Goal: Information Seeking & Learning: Understand process/instructions

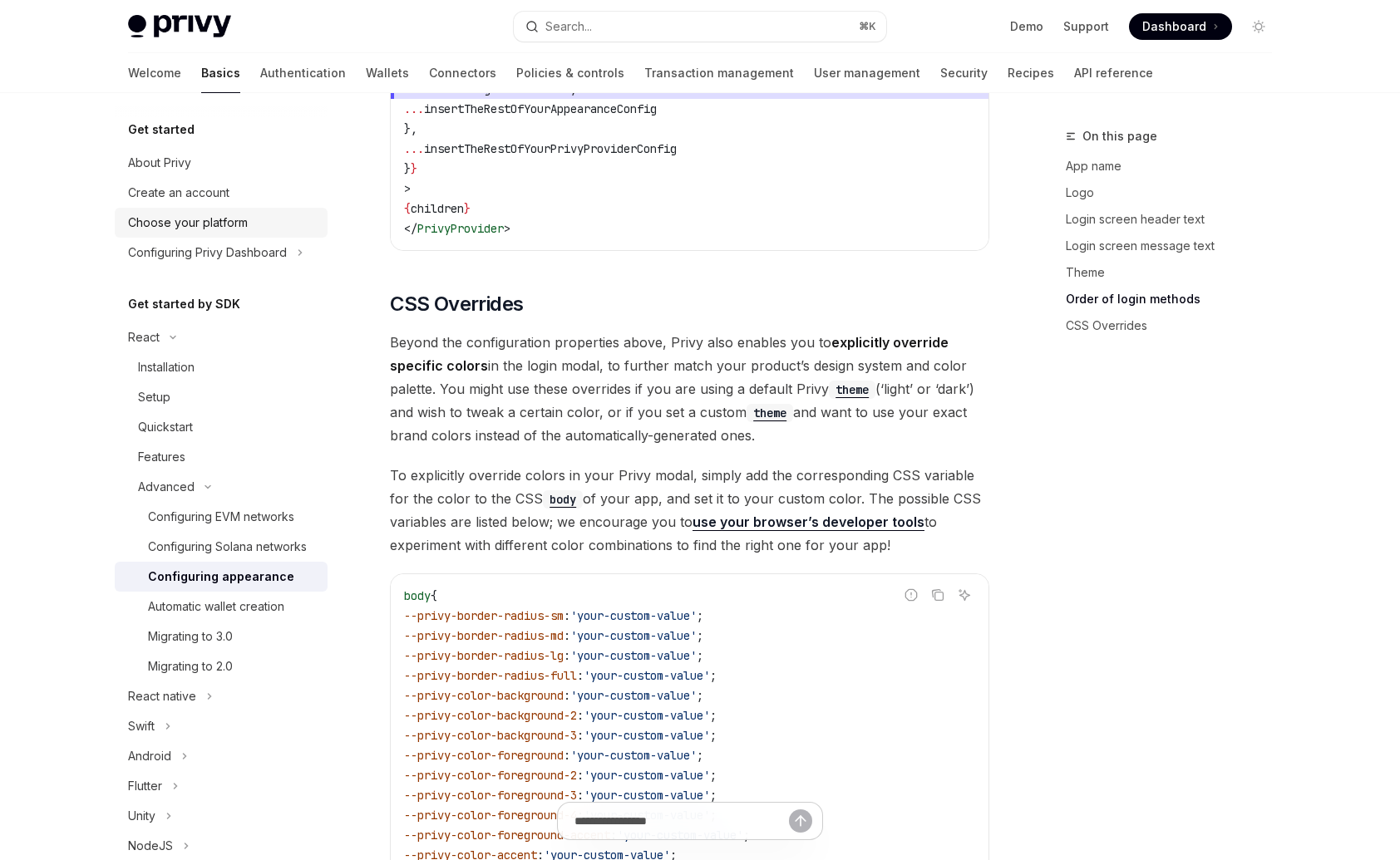
scroll to position [3713, 0]
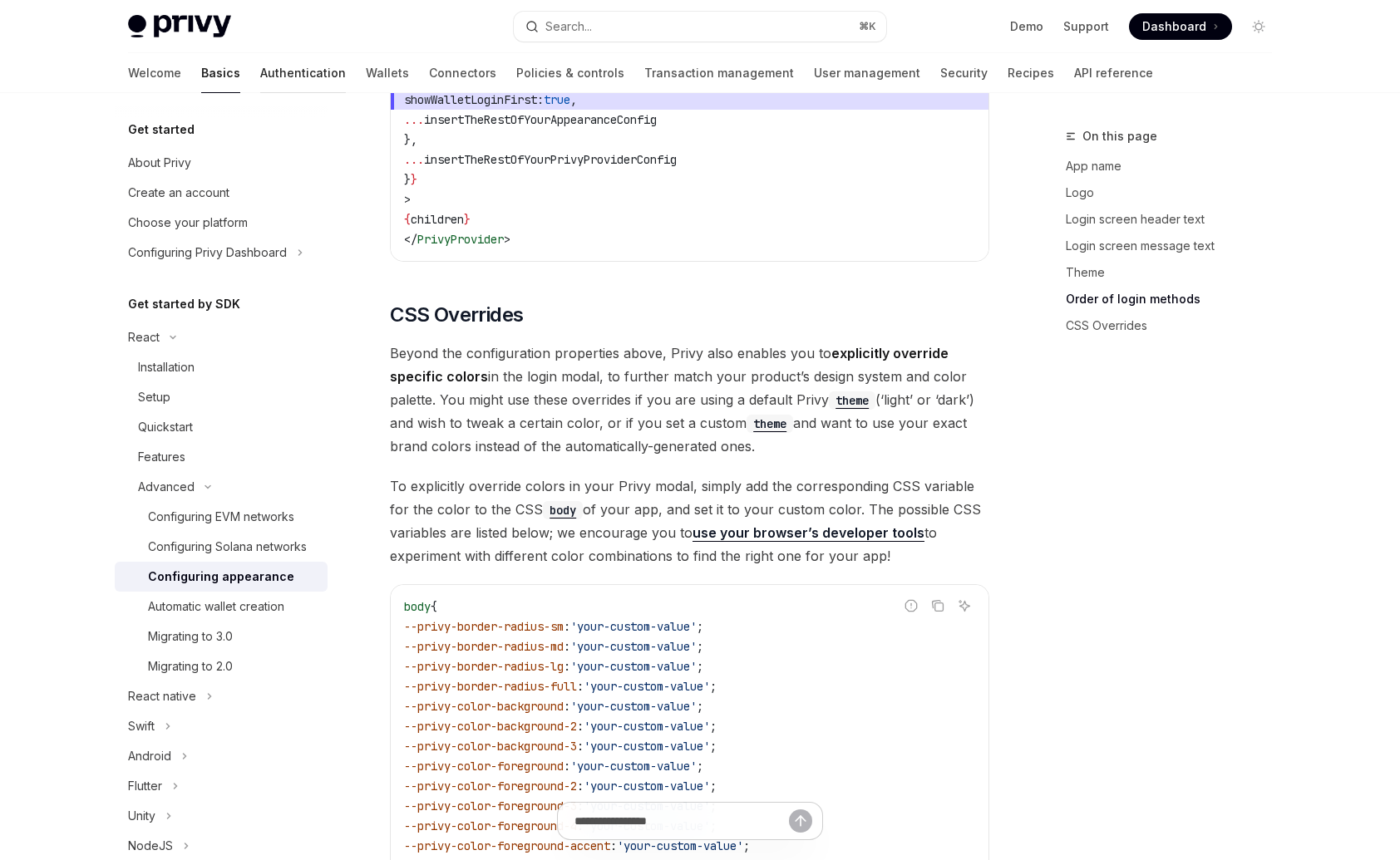
click at [260, 72] on link "Authentication" at bounding box center [302, 73] width 85 height 40
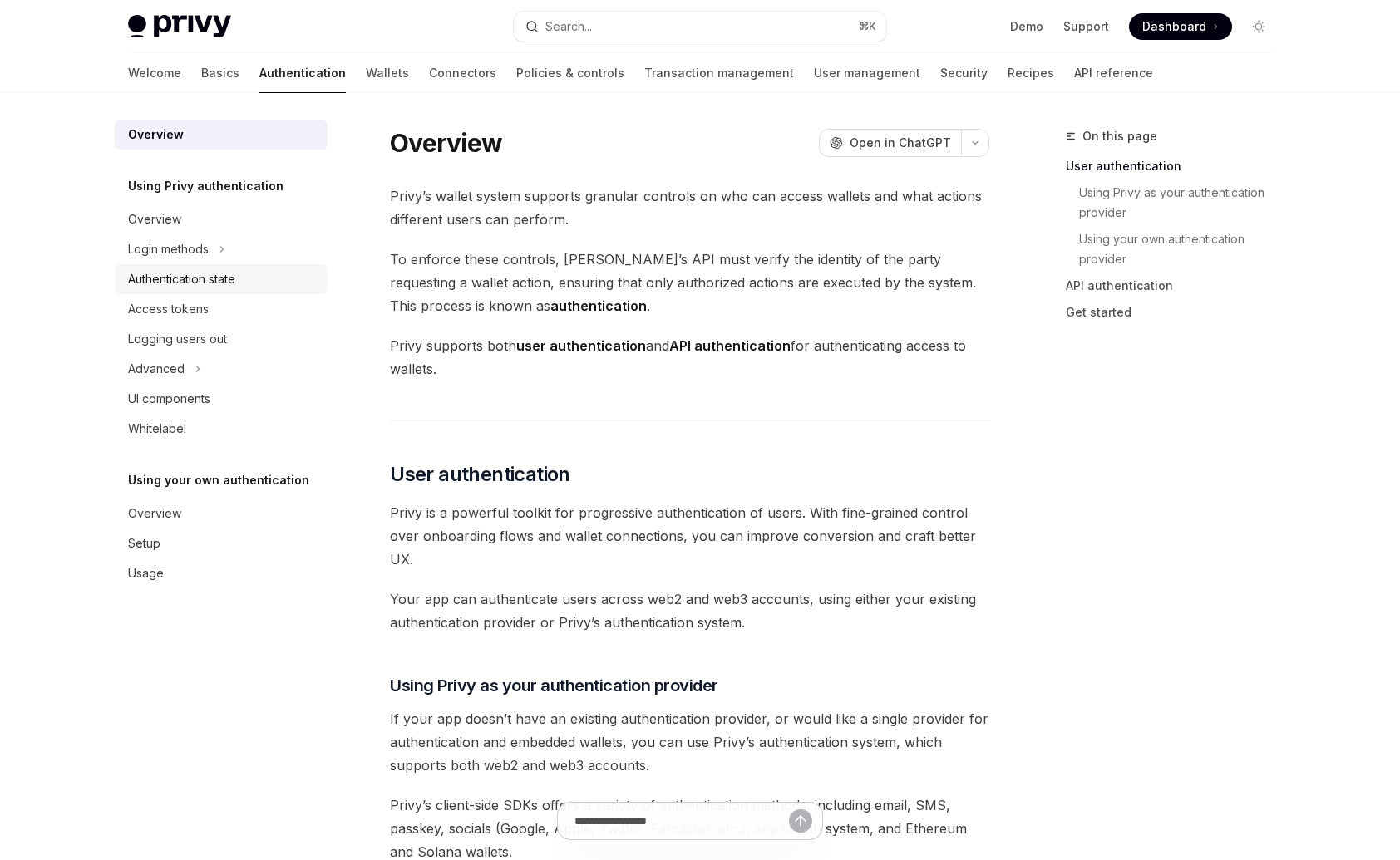
click at [236, 282] on div "Authentication state" at bounding box center [181, 279] width 107 height 20
type textarea "*"
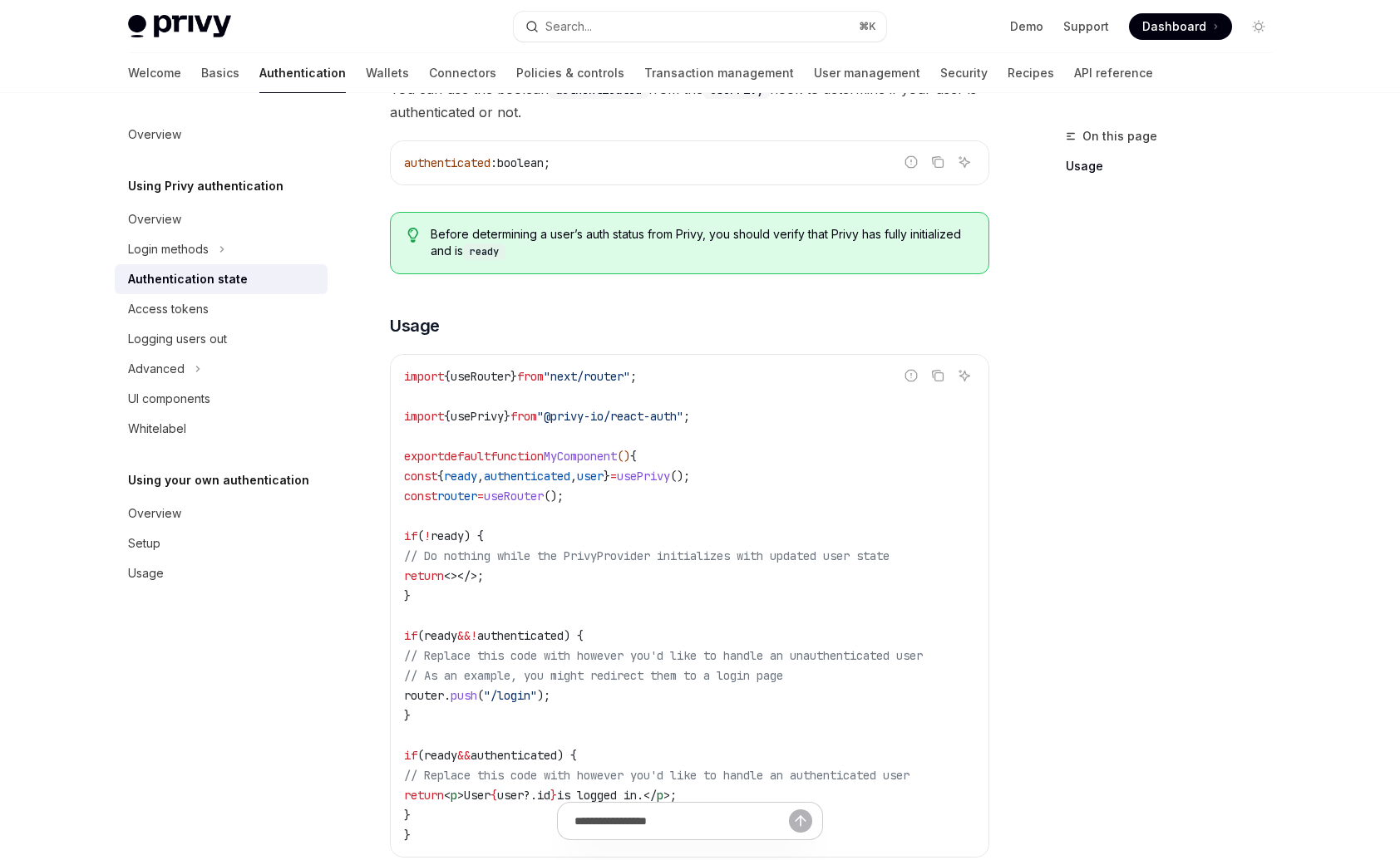
scroll to position [198, 0]
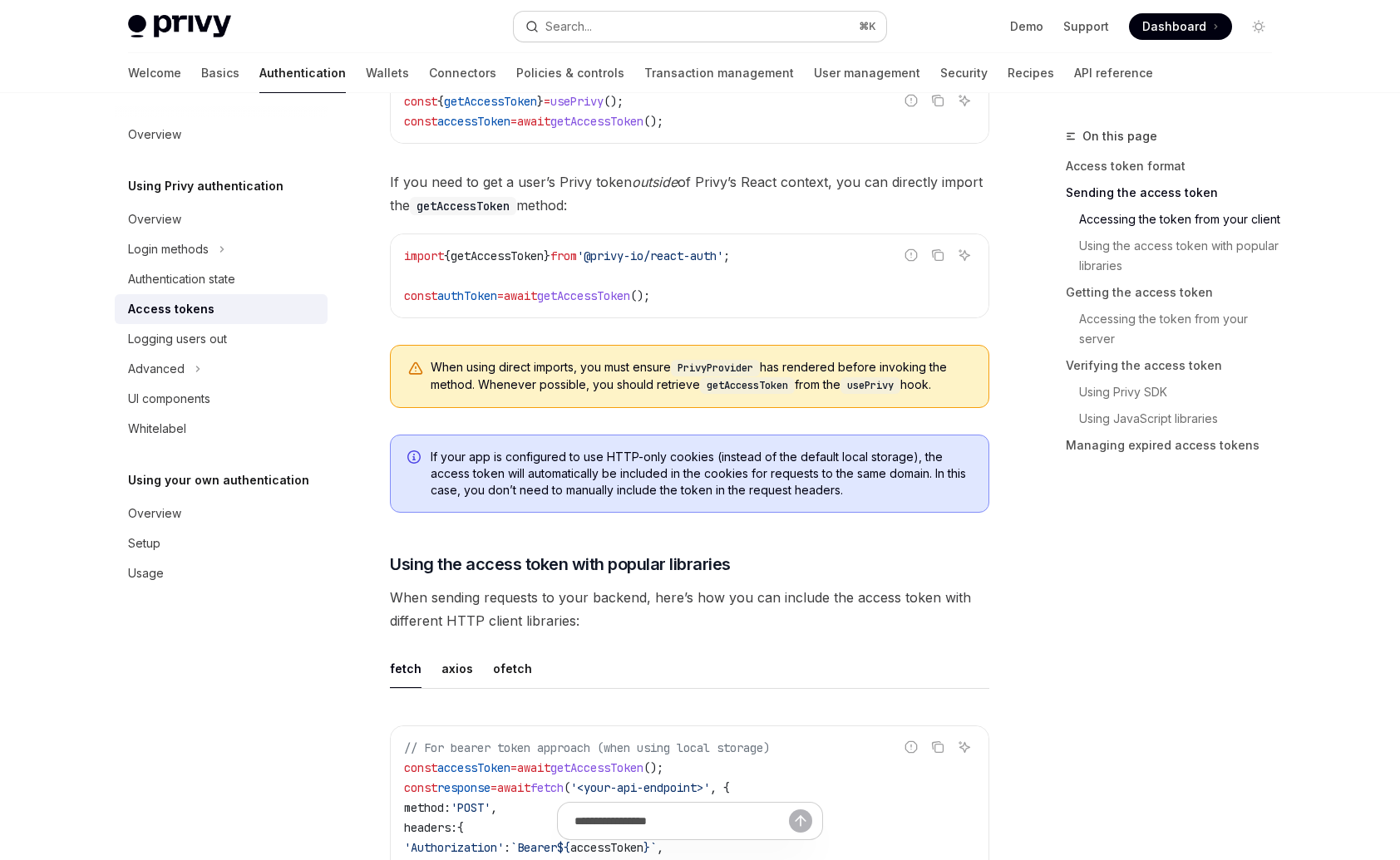
click at [632, 27] on button "Search... ⌘ K" at bounding box center [699, 26] width 373 height 30
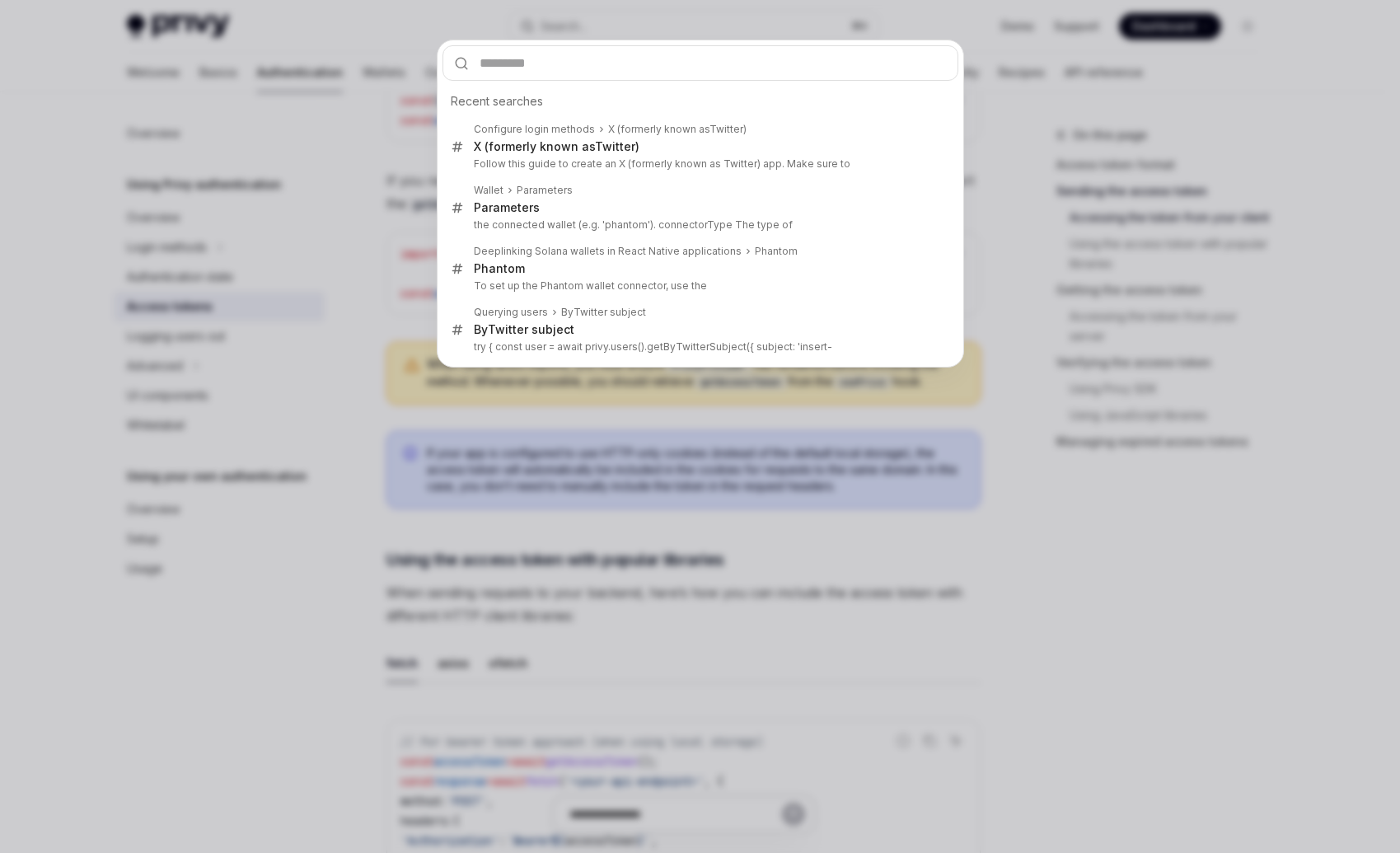
type input "*"
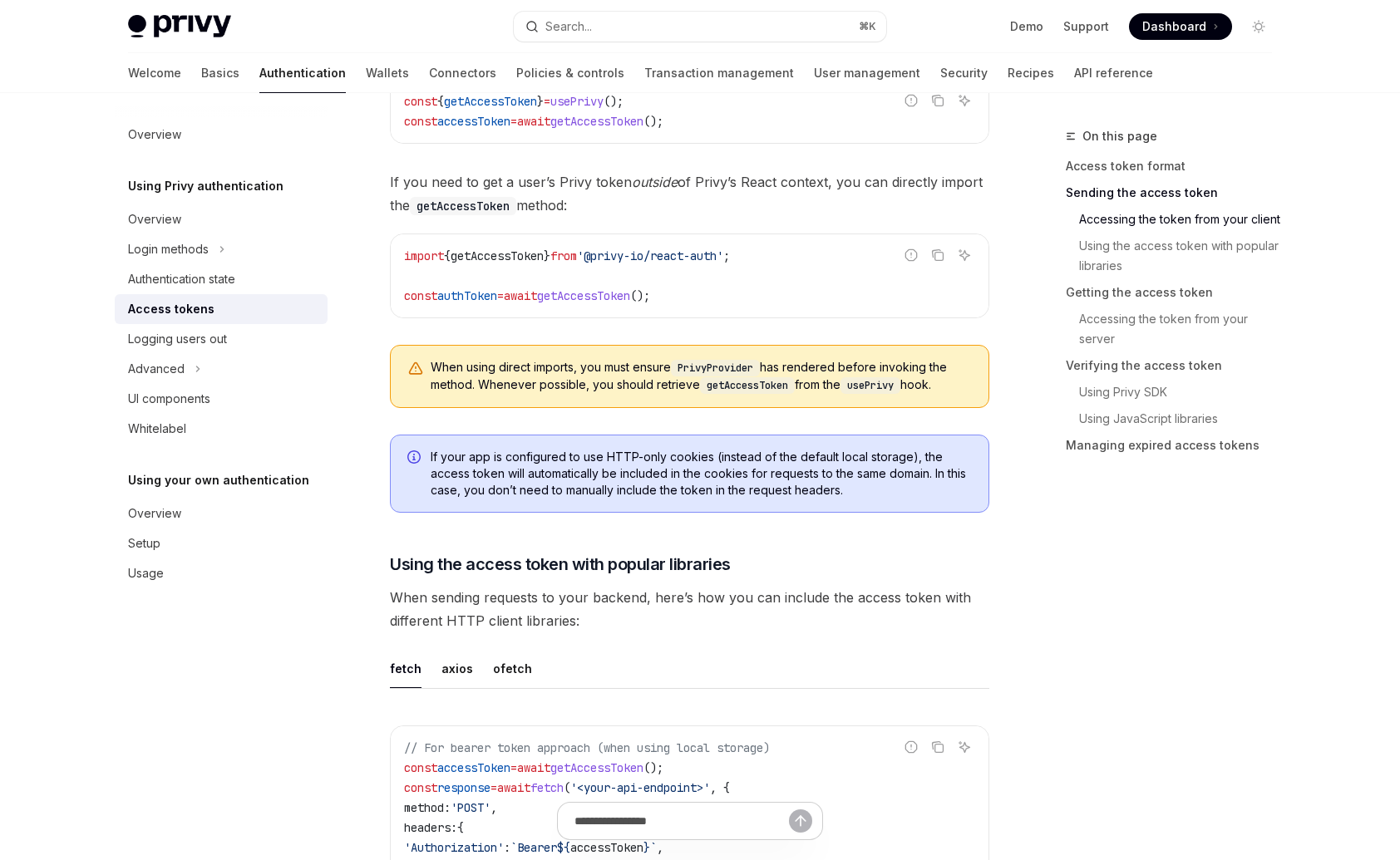
type textarea "*"
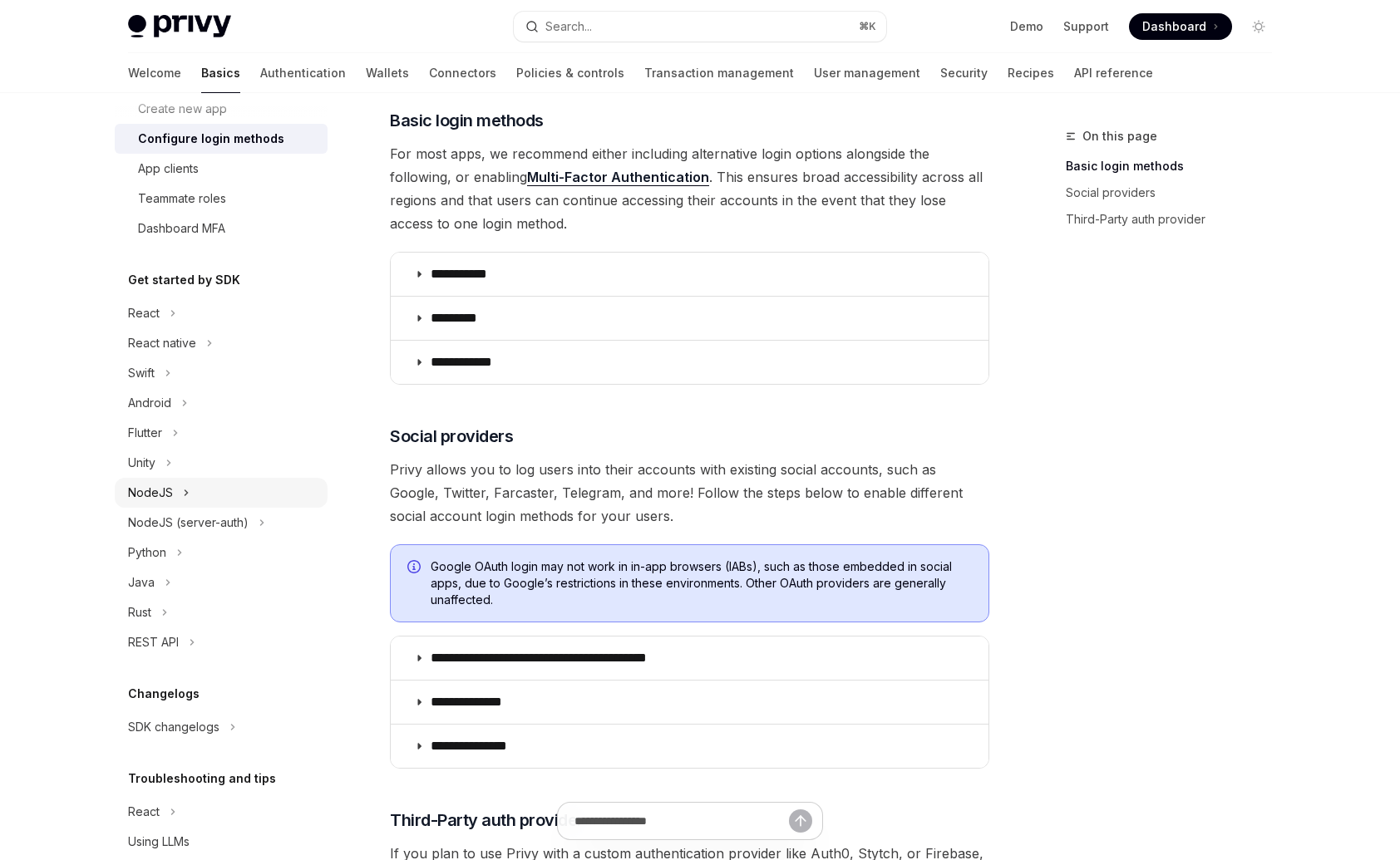
scroll to position [43, 0]
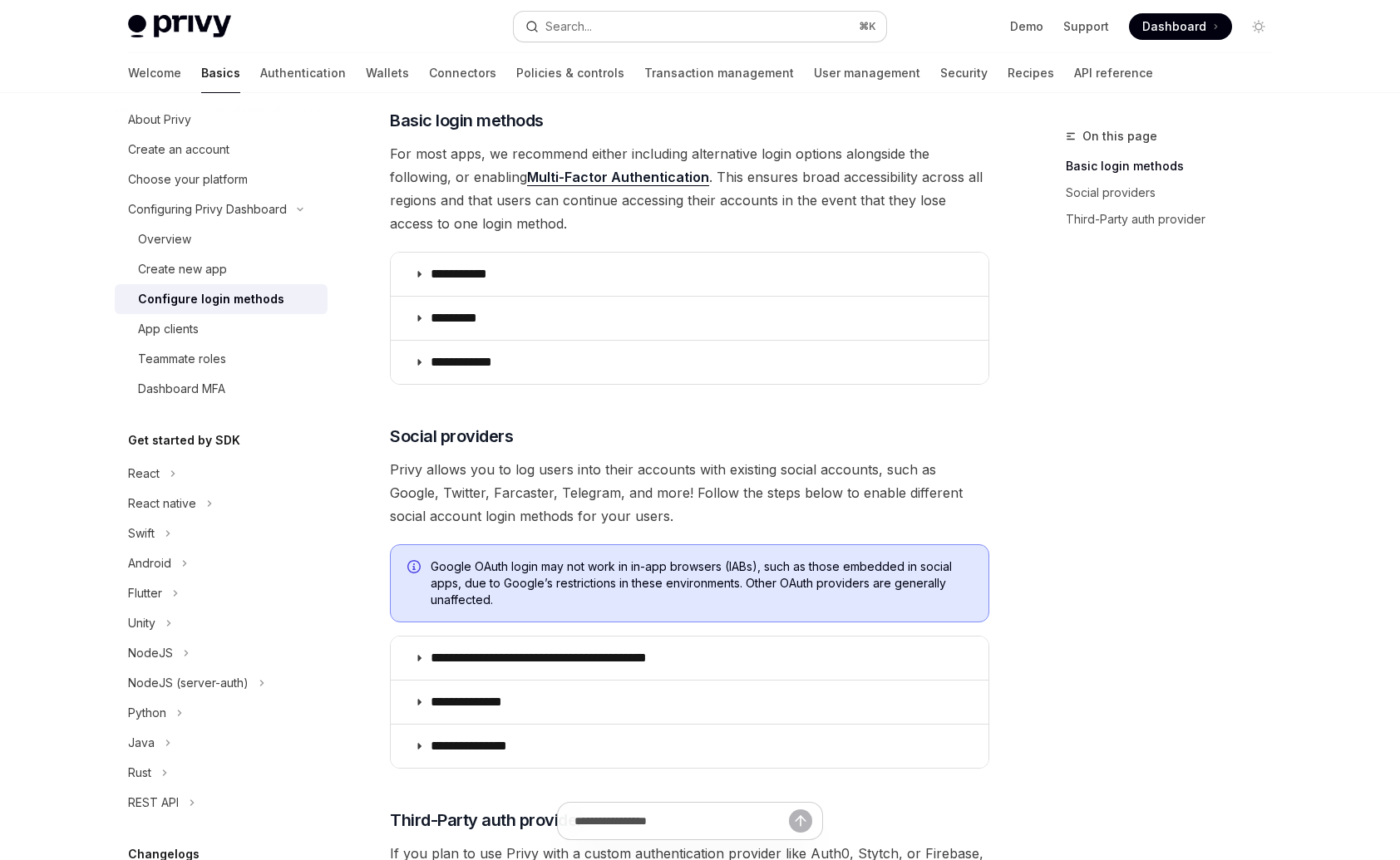
click at [596, 18] on button "Search... ⌘ K" at bounding box center [699, 26] width 373 height 30
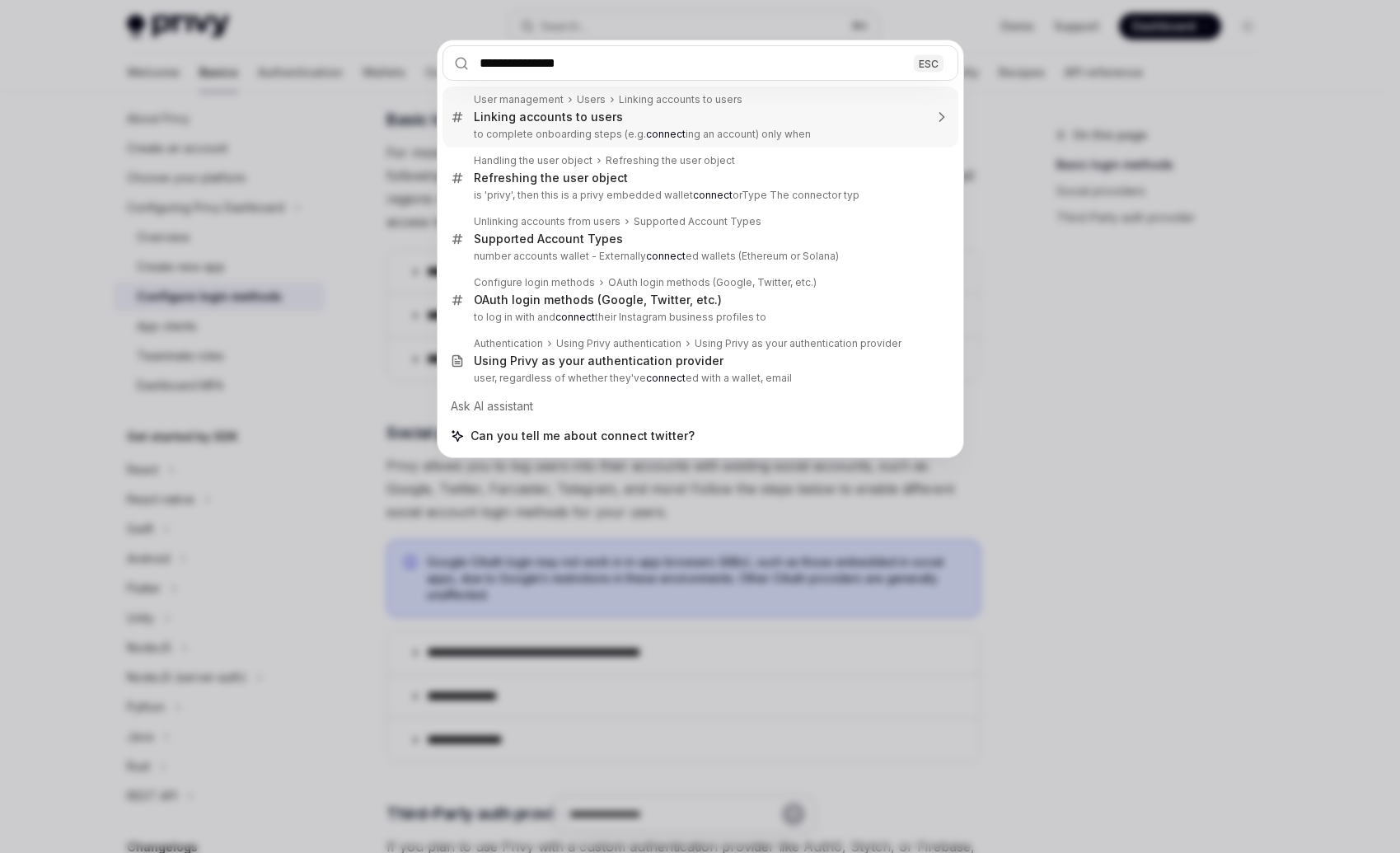
type input "*******"
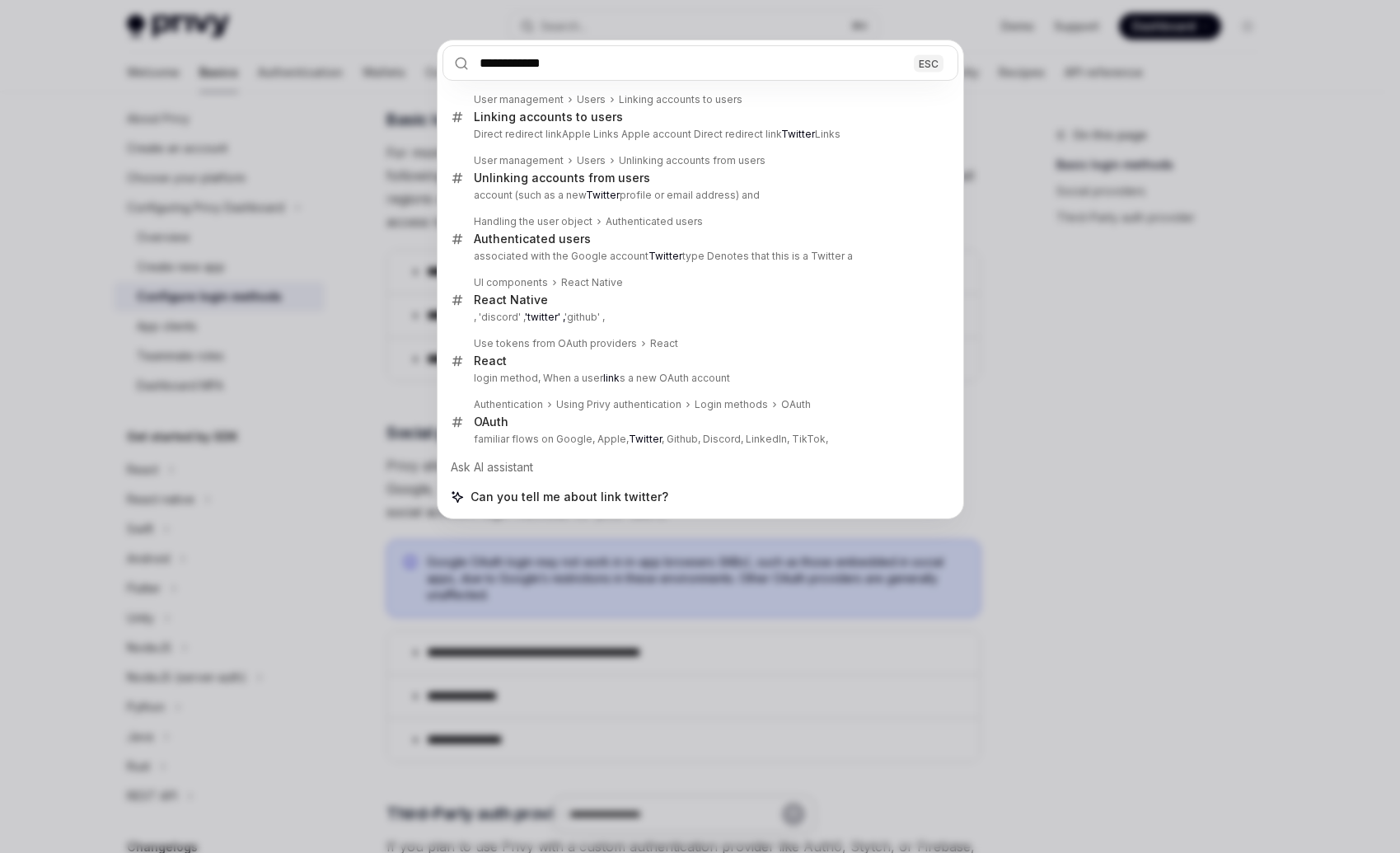
type input "**********"
click at [384, 260] on div "**********" at bounding box center [700, 426] width 1400 height 853
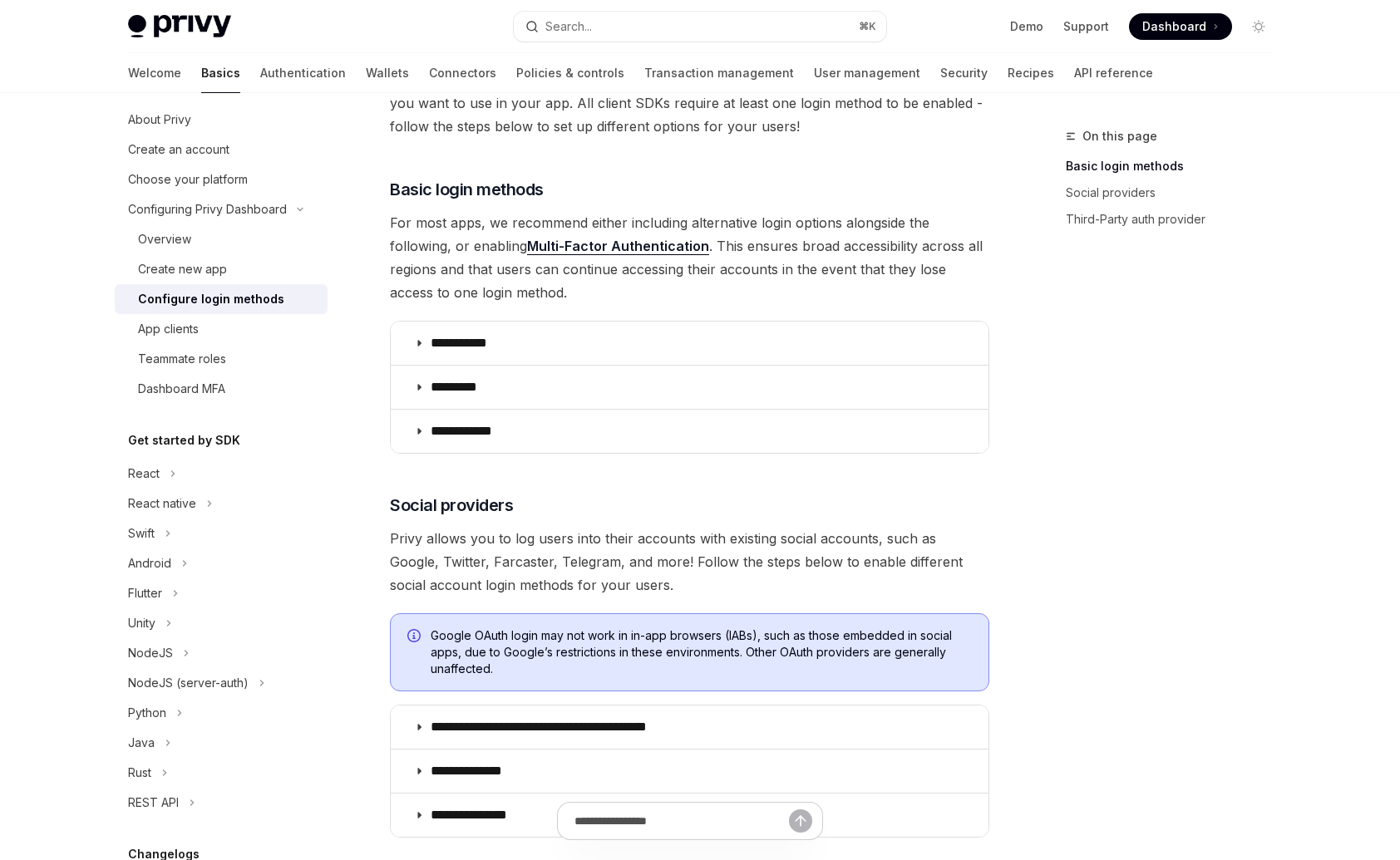
scroll to position [0, 0]
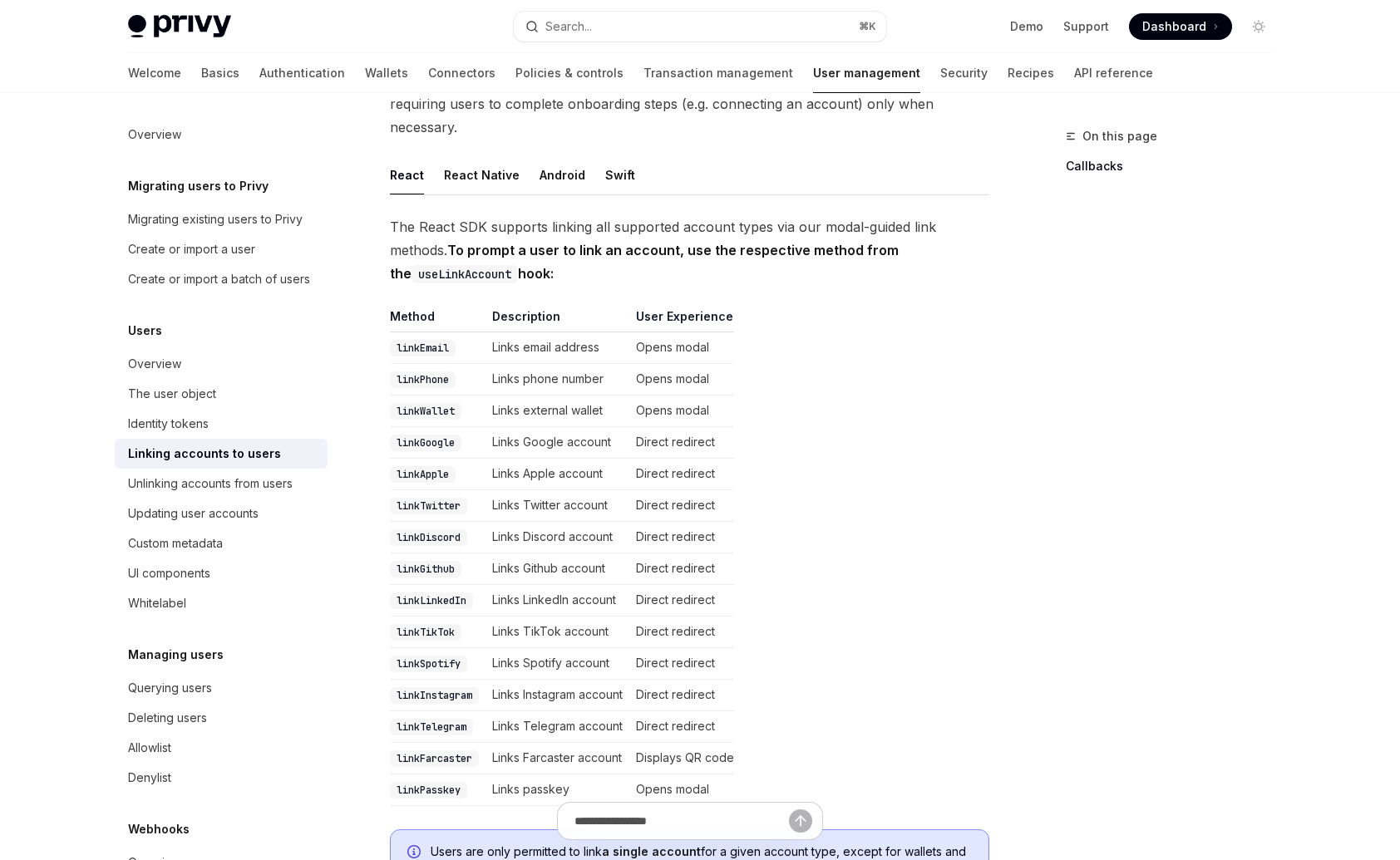
scroll to position [60, 0]
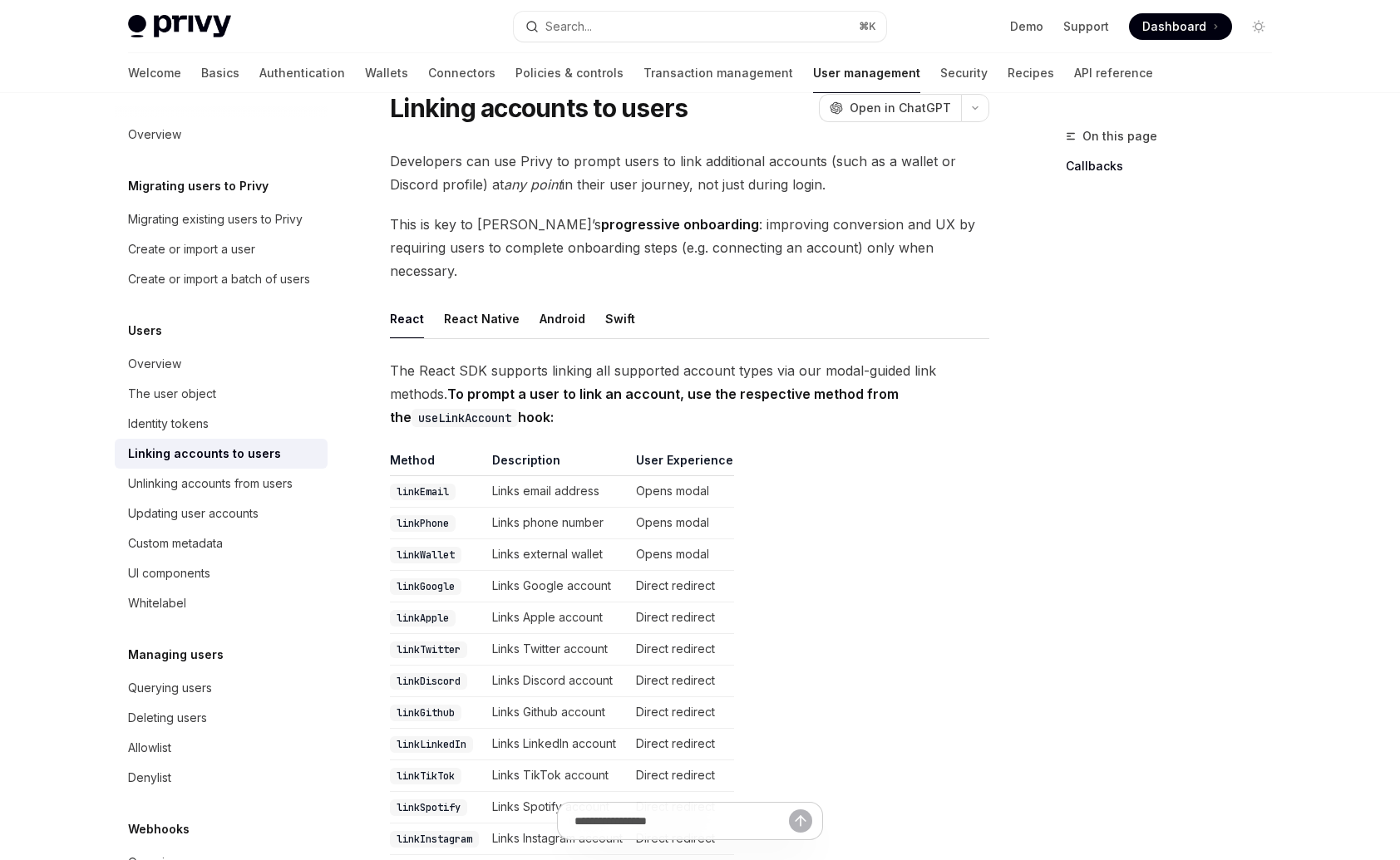
click at [432, 409] on code "useLinkAccount" at bounding box center [464, 417] width 106 height 18
copy code "useLinkAccount"
